Goal: Task Accomplishment & Management: Complete application form

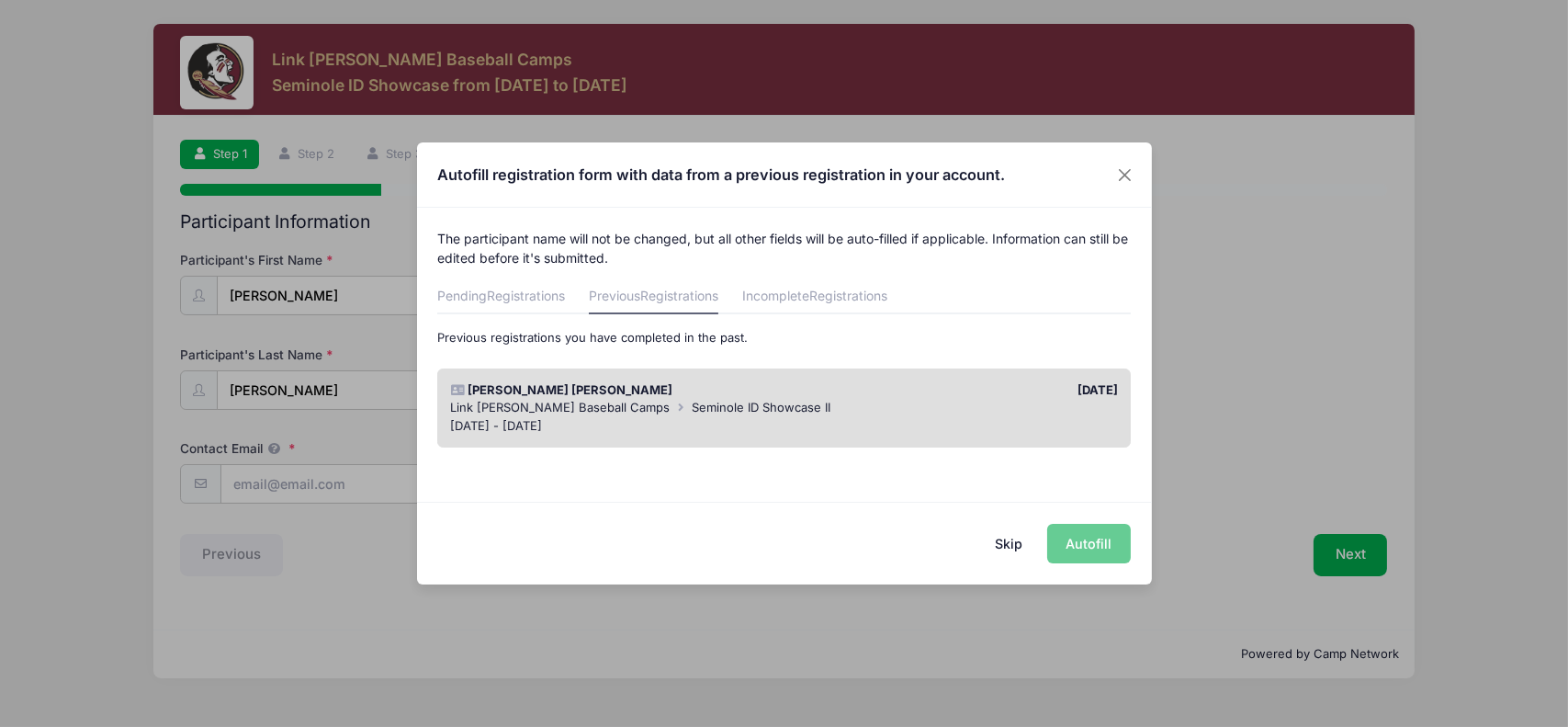
click at [1081, 555] on div "Skip Autofill" at bounding box center [784, 543] width 734 height 82
click at [908, 449] on div "[PERSON_NAME] [PERSON_NAME] [DATE] Link [PERSON_NAME] Baseball Camps Seminole I…" at bounding box center [784, 408] width 711 height 98
click at [904, 427] on div "[DATE] - [DATE]" at bounding box center [784, 426] width 668 height 19
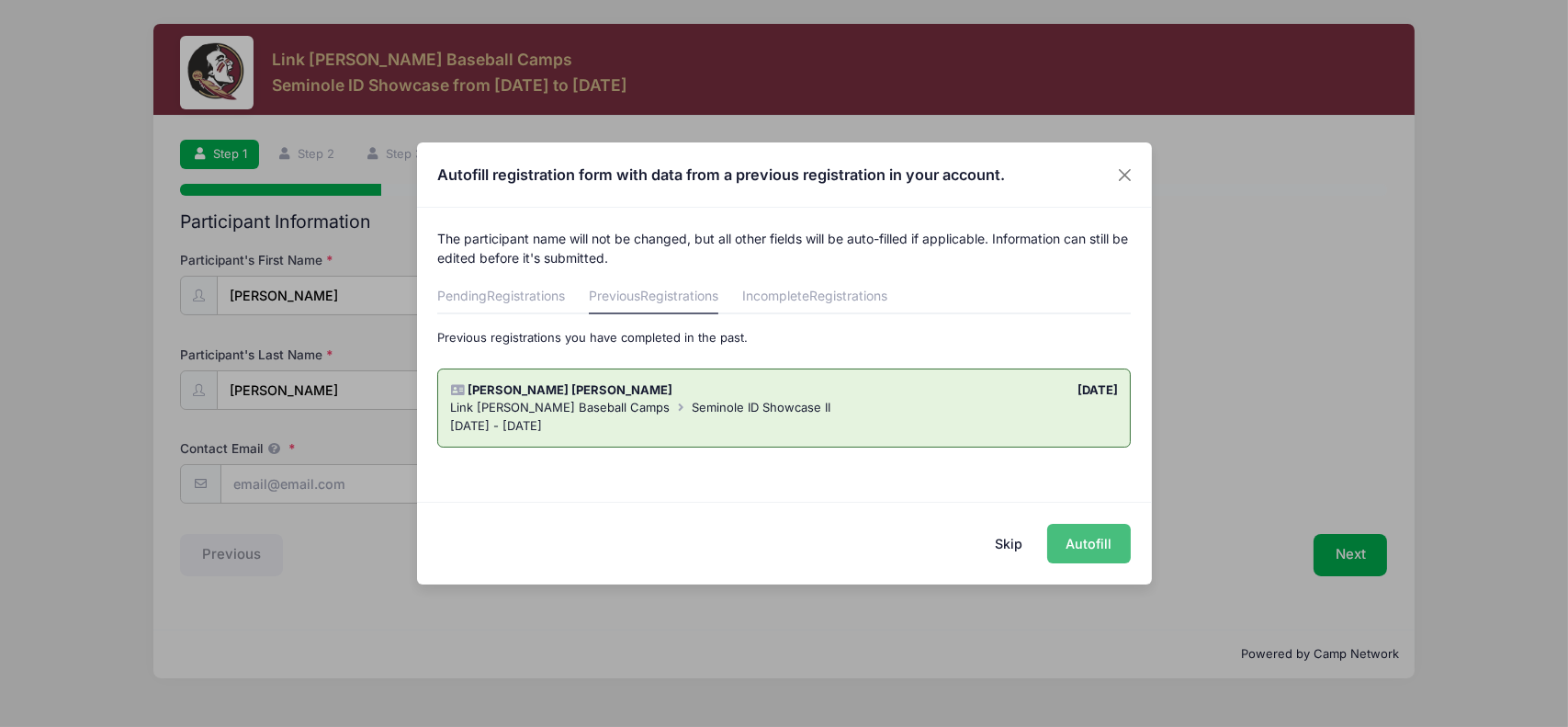
click at [1094, 536] on button "Autofill" at bounding box center [1089, 544] width 84 height 40
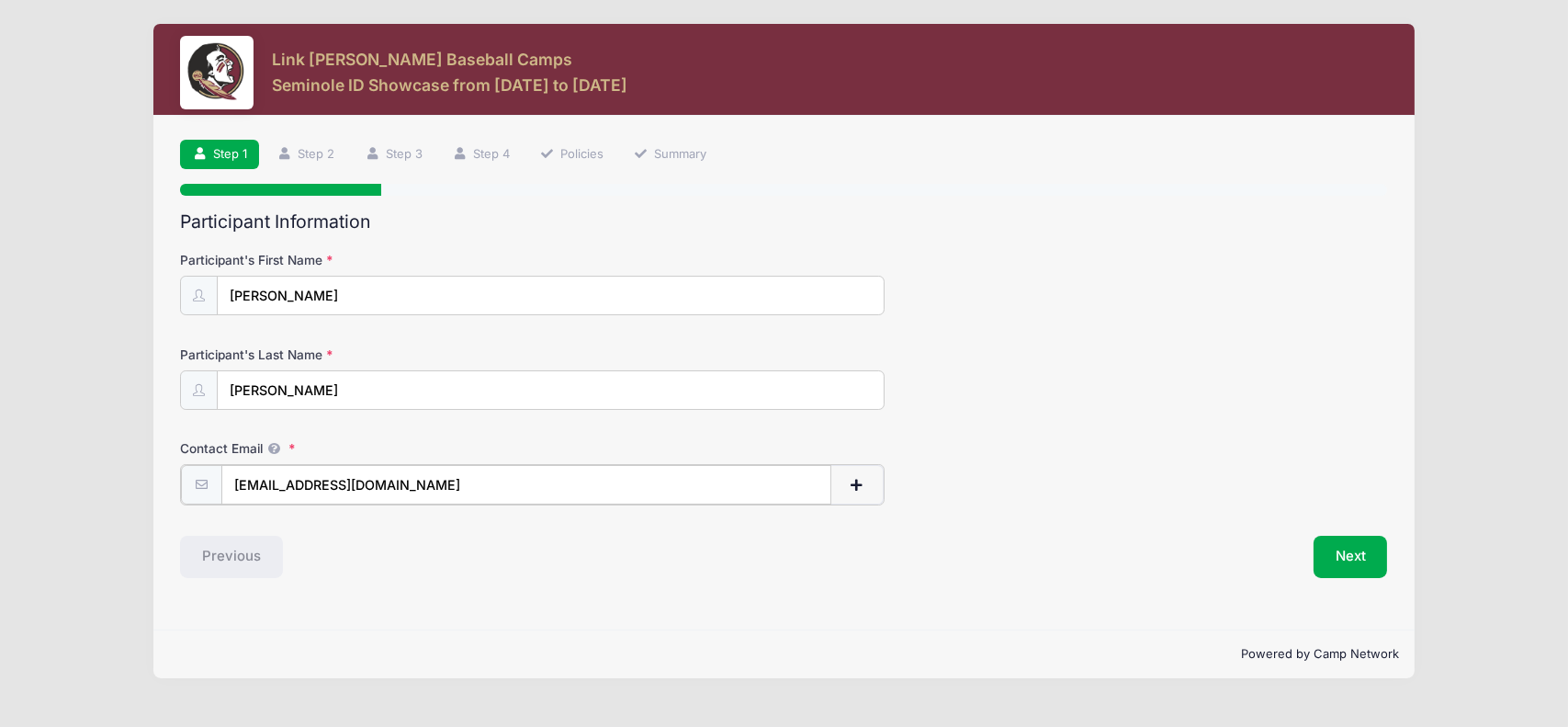
drag, startPoint x: 314, startPoint y: 484, endPoint x: 167, endPoint y: 503, distance: 148.2
click at [167, 503] on div "Step 1 /7 Step 1 Step 2 Step 3 Step 4 Policies Summary Participant Information …" at bounding box center [783, 372] width 1261 height 514
click at [423, 480] on input "[EMAIL_ADDRESS][DOMAIN_NAME]" at bounding box center [526, 484] width 610 height 40
type input "[EMAIL_ADDRESS][DOMAIN_NAME]"
click at [1338, 551] on button "Next" at bounding box center [1351, 555] width 74 height 42
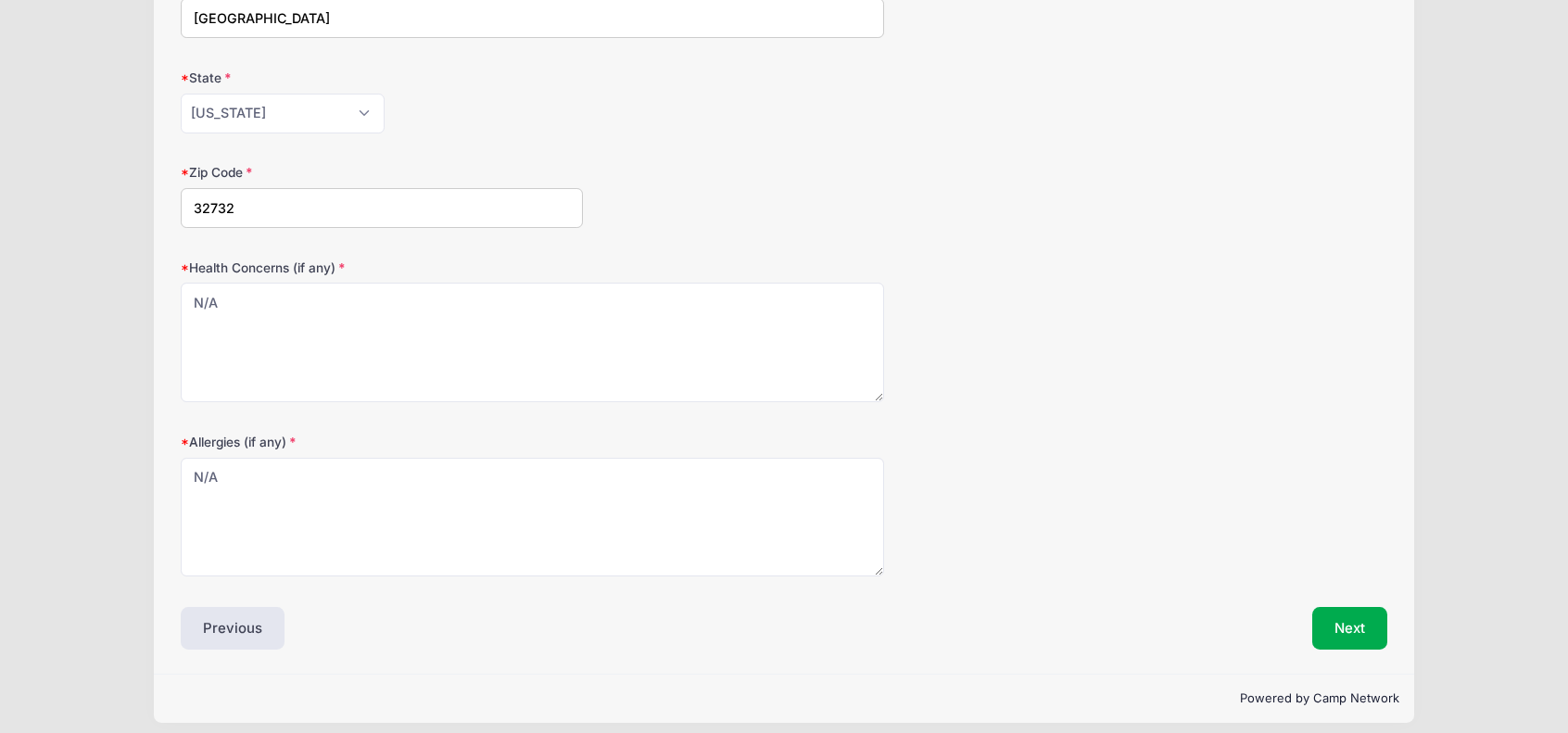
scroll to position [468, 0]
click at [1359, 645] on button "Next" at bounding box center [1349, 630] width 75 height 42
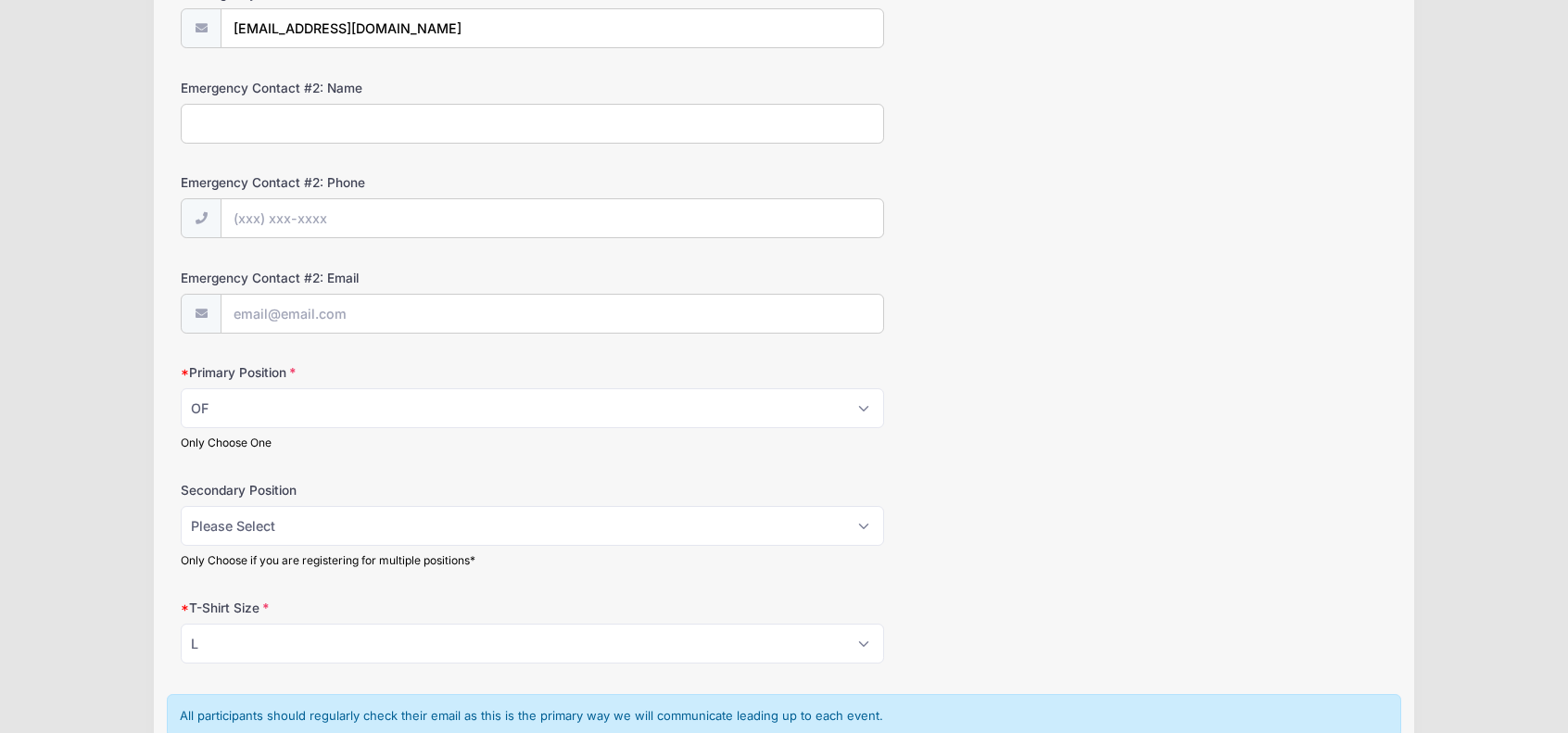
scroll to position [737, 0]
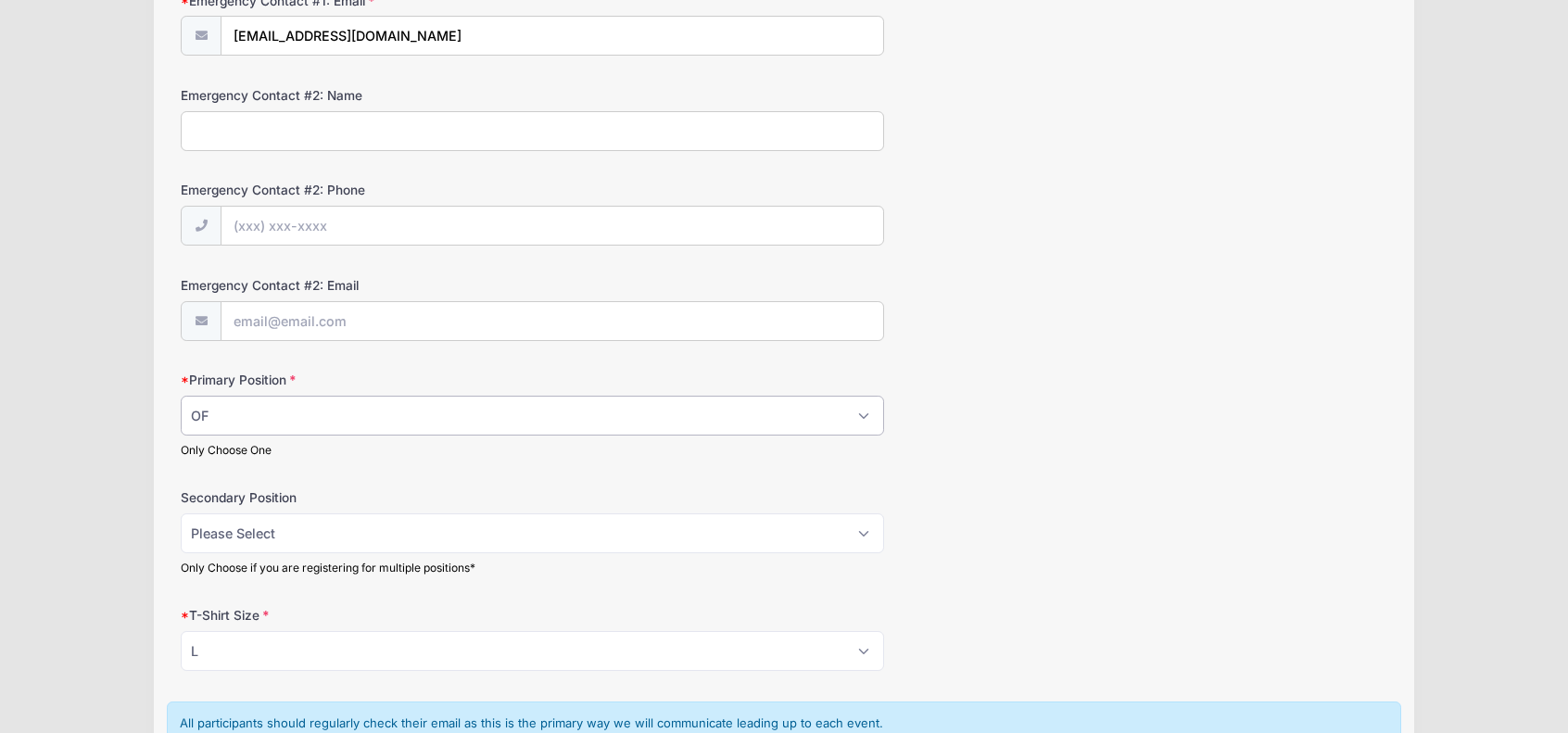
click at [273, 412] on select "Please Select RHP LHP C 1B 2B 3B SS OF" at bounding box center [532, 416] width 703 height 40
select select "1B"
click at [181, 396] on select "Please Select RHP LHP C 1B 2B 3B SS OF" at bounding box center [532, 416] width 703 height 40
click at [265, 527] on select "Please Select RHP LHP C 1B 2B 3B SS OF" at bounding box center [532, 533] width 703 height 40
select select "RHP"
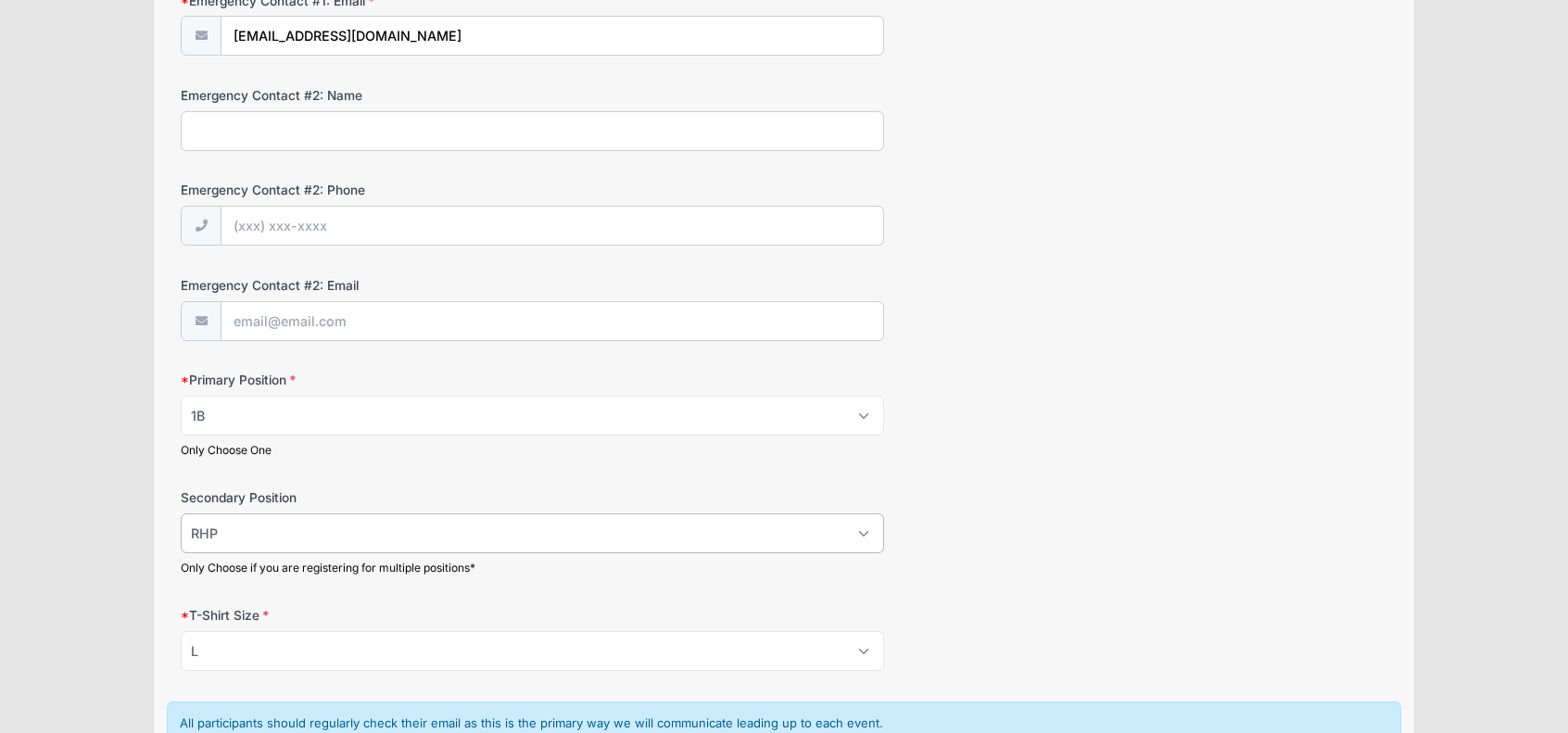
click at [181, 513] on select "Please Select RHP LHP C 1B 2B 3B SS OF" at bounding box center [532, 533] width 703 height 40
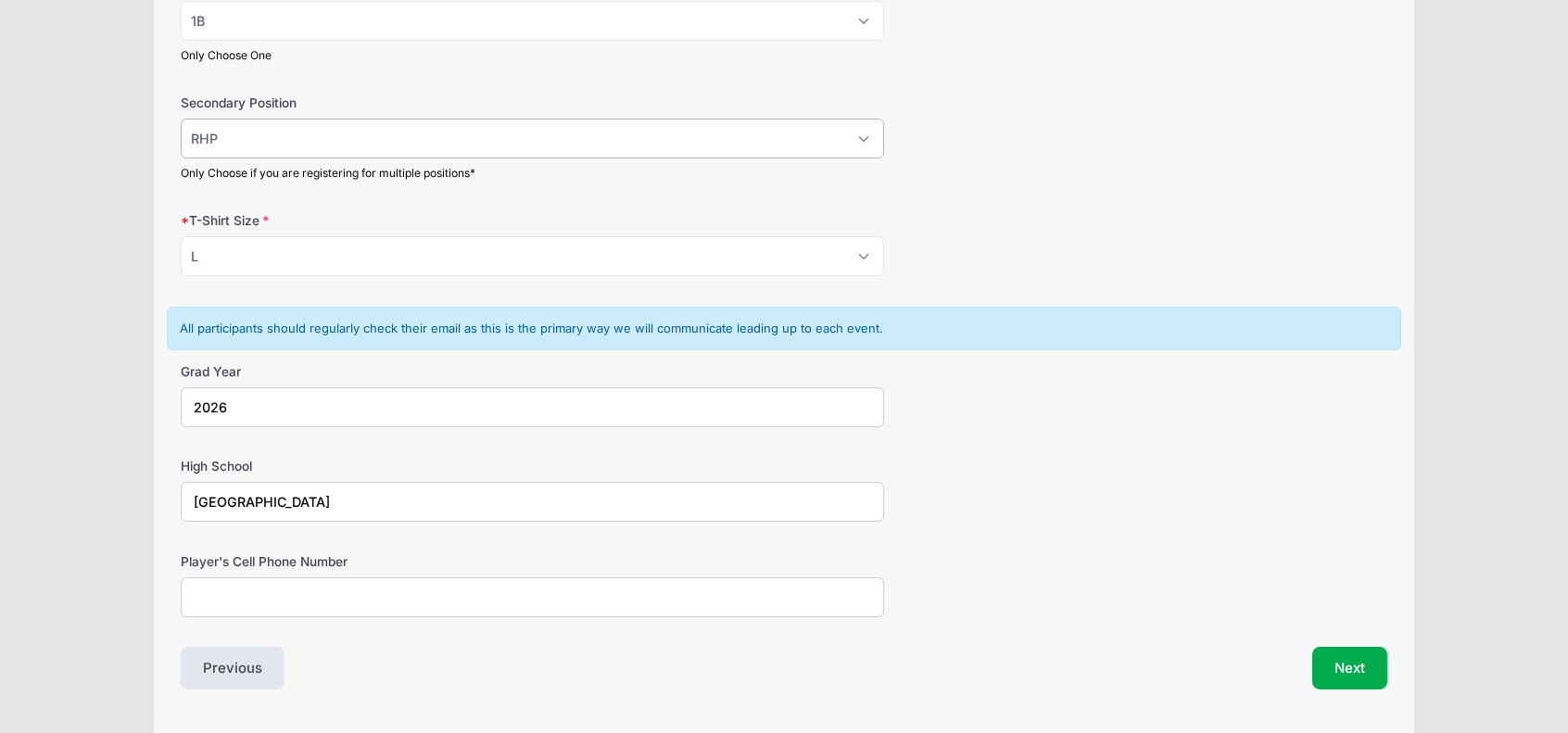
scroll to position [1181, 0]
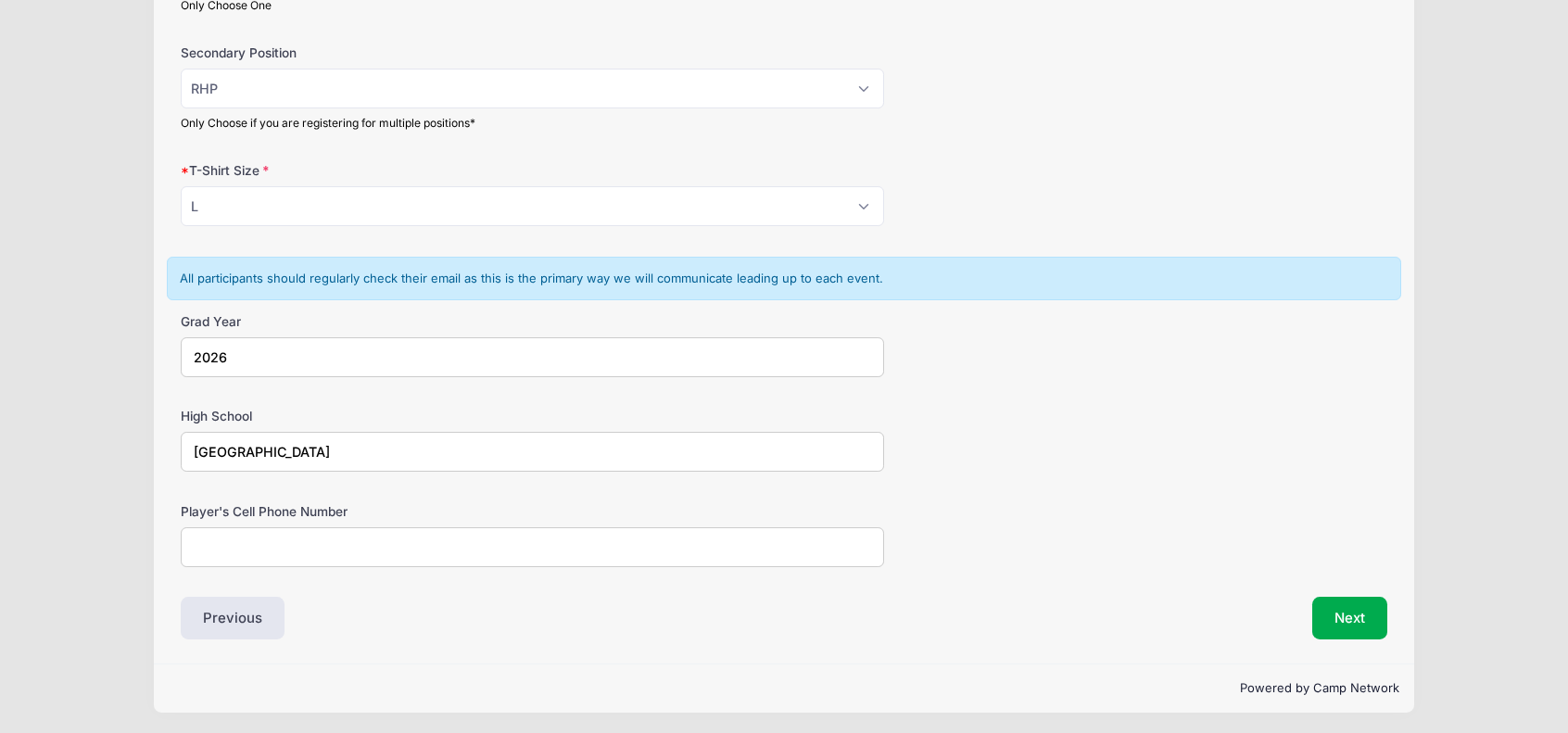
click at [636, 536] on input "Player's Cell Phone Number" at bounding box center [532, 547] width 703 height 40
type input "407.212.2634"
click at [1354, 609] on button "Next" at bounding box center [1349, 617] width 75 height 42
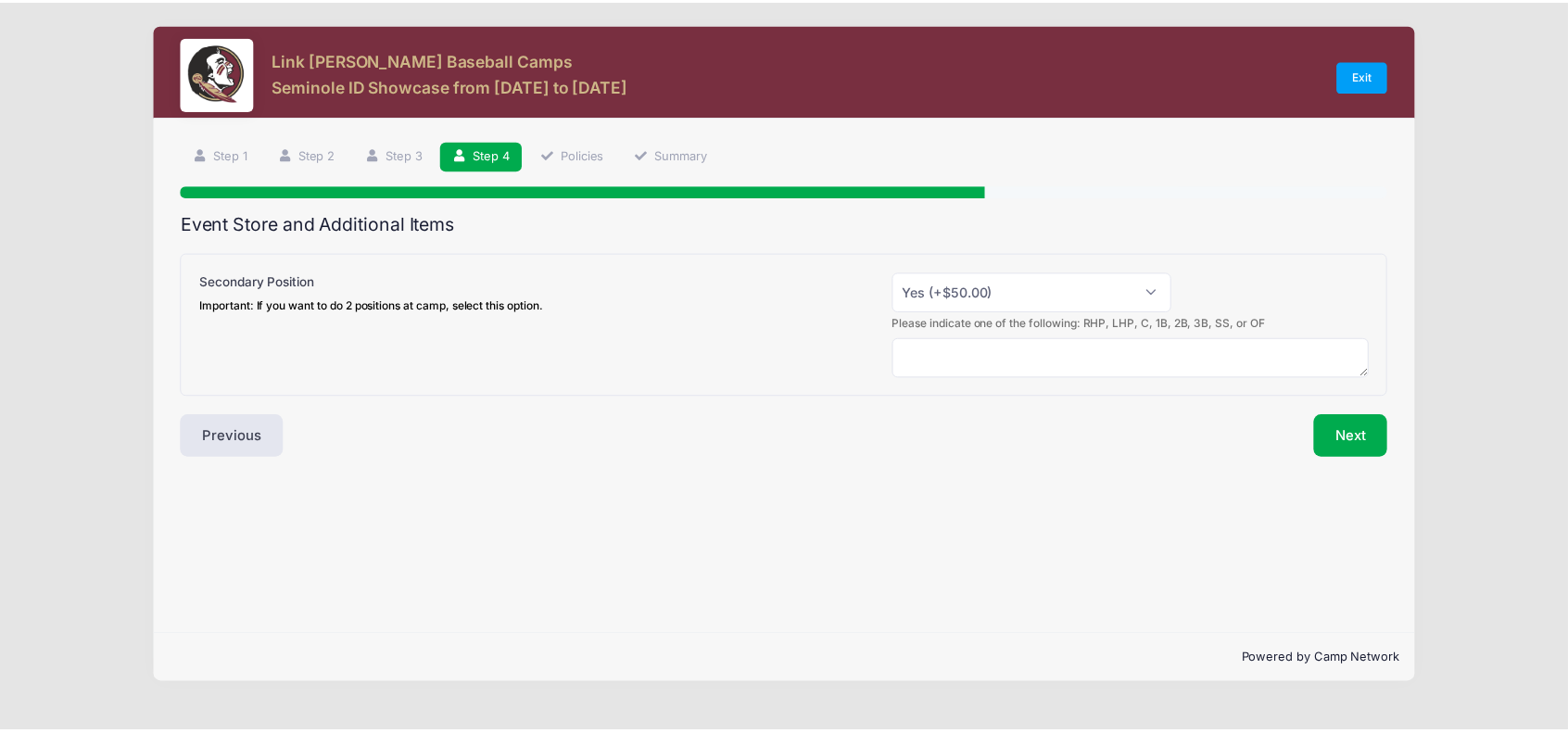
scroll to position [0, 0]
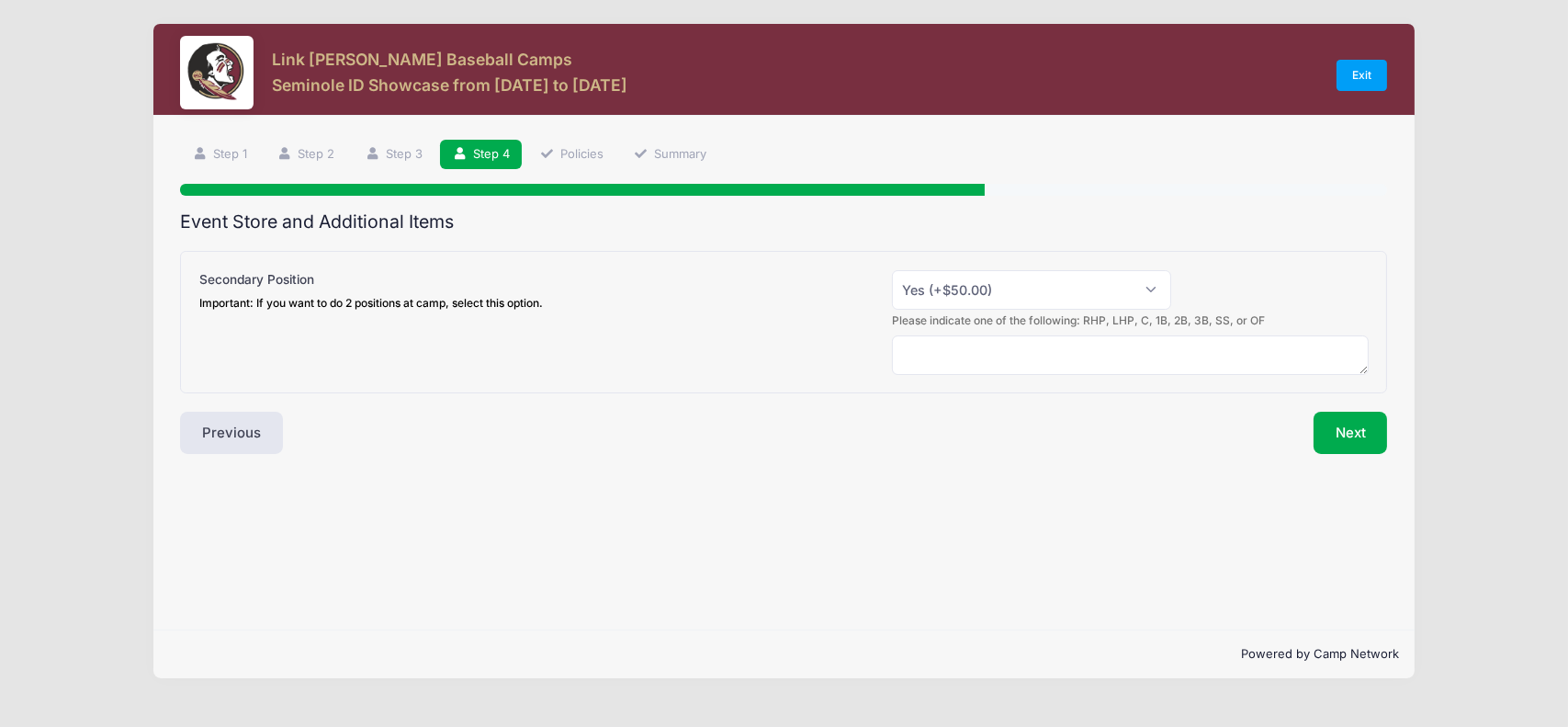
click at [573, 329] on div "Please indicate one of the following: RHP, LHP, C, 1B, 2B, 3B, SS, or OF" at bounding box center [783, 343] width 1187 height 62
click at [1081, 361] on textarea at bounding box center [1130, 355] width 476 height 40
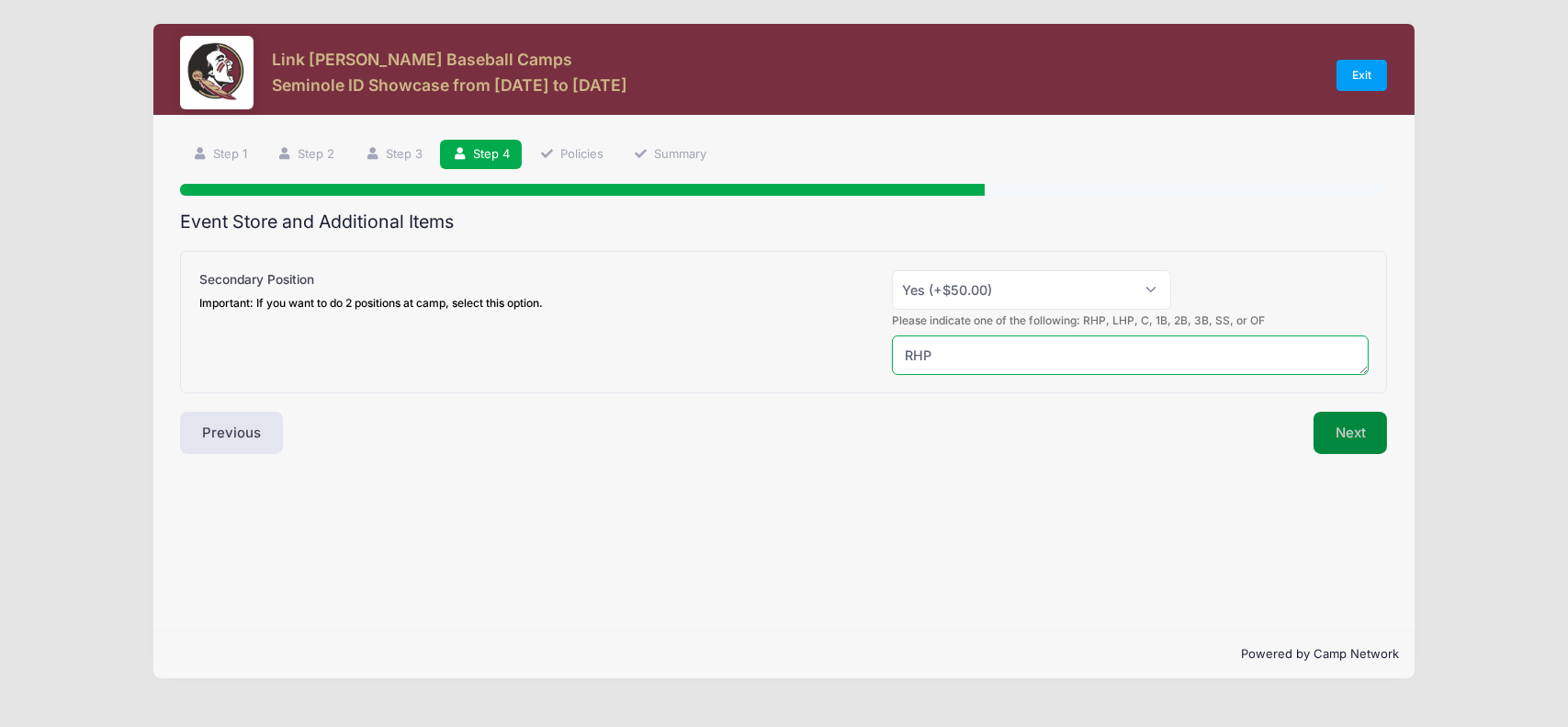
type textarea "RHP"
click at [1366, 420] on button "Next" at bounding box center [1351, 432] width 74 height 42
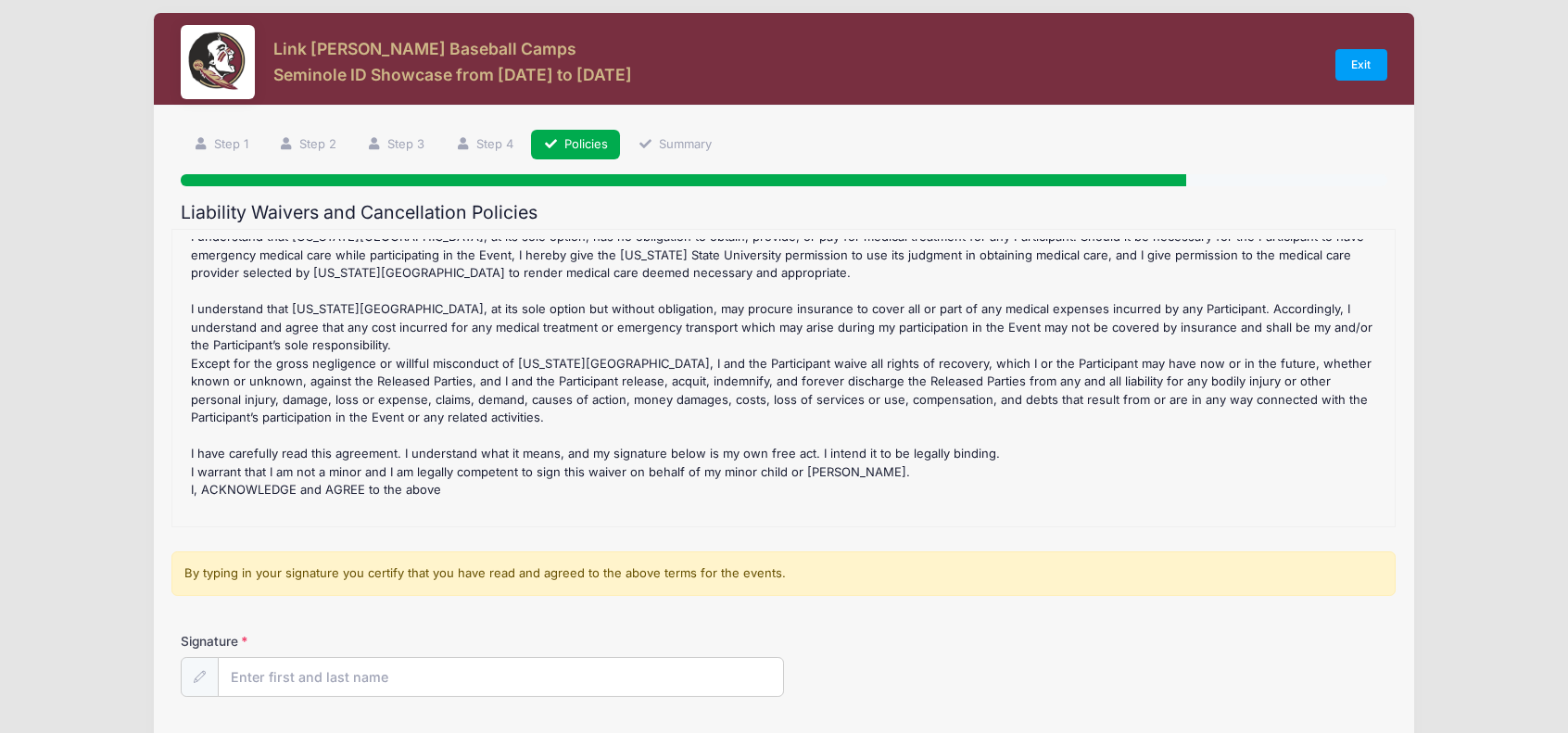
scroll to position [167, 0]
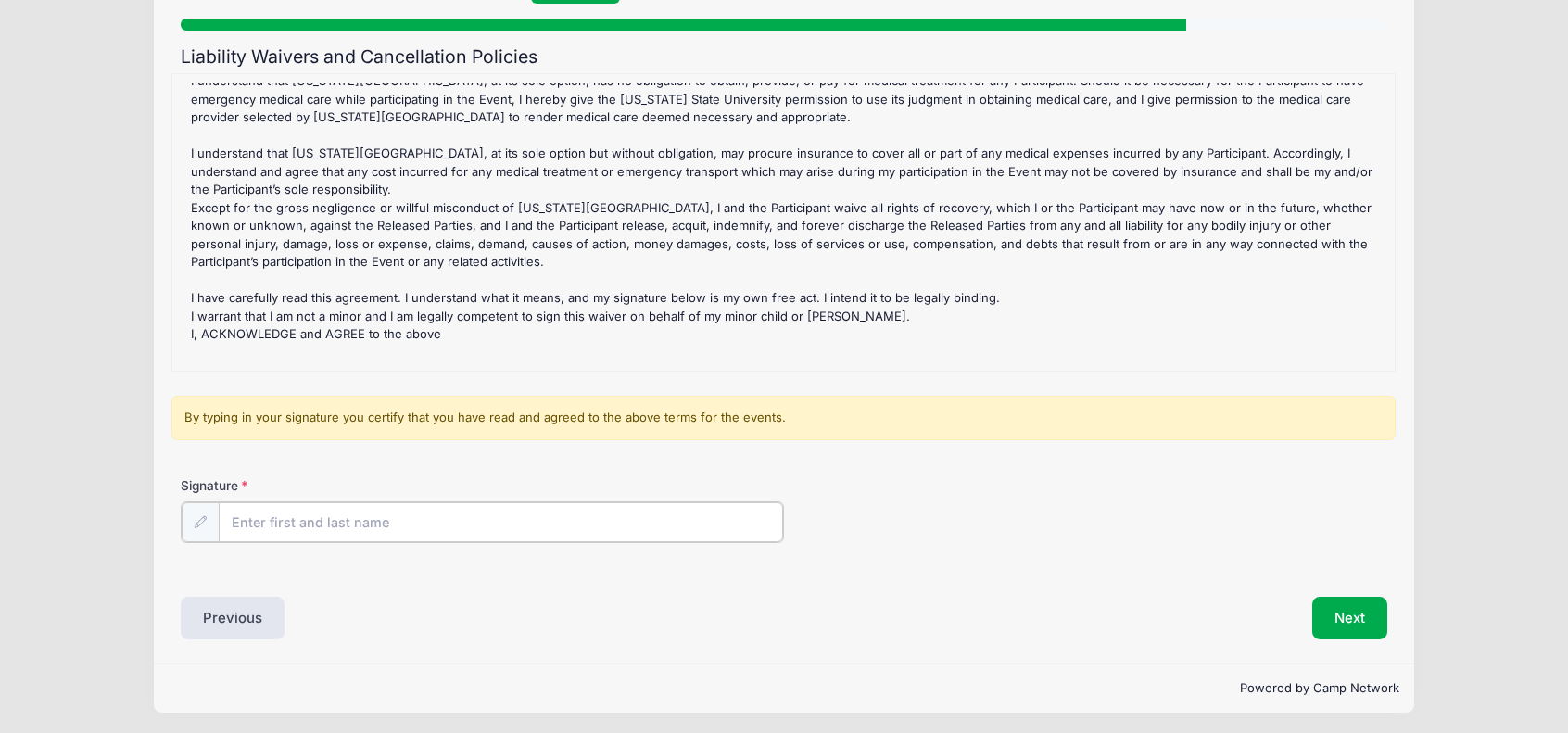
click at [532, 523] on input "Signature" at bounding box center [501, 522] width 564 height 40
type input "[PERSON_NAME]"
click at [1366, 615] on button "Next" at bounding box center [1349, 615] width 75 height 42
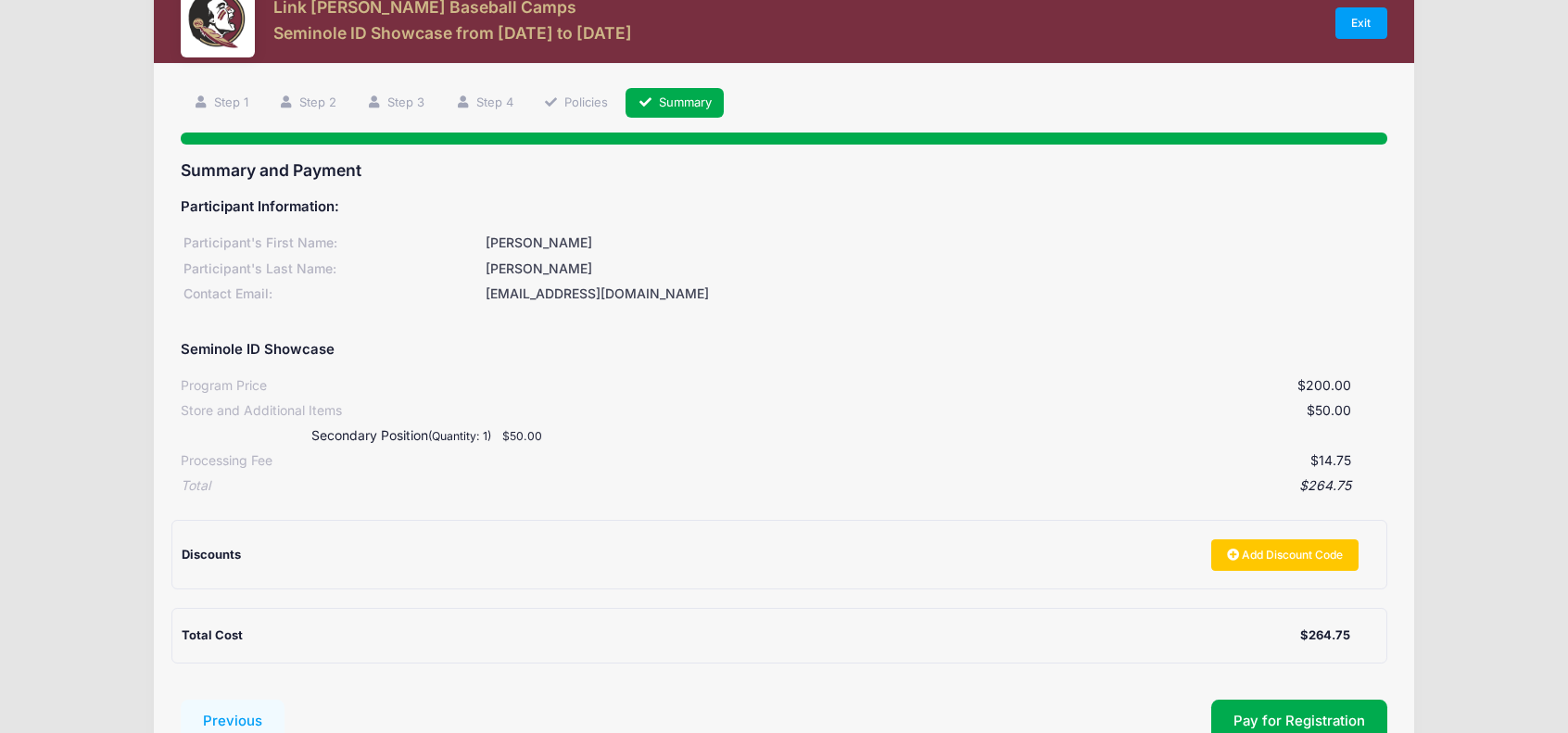
scroll to position [195, 0]
